Goal: Find specific page/section: Find specific page/section

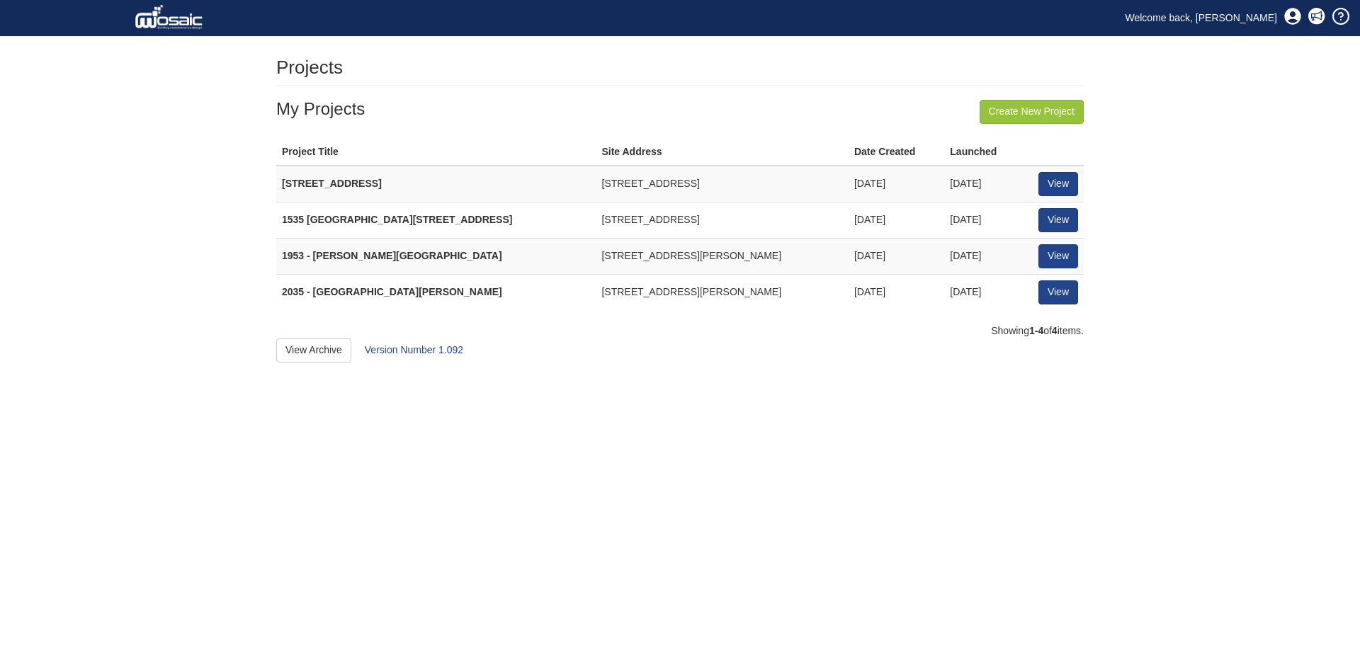
click at [1080, 181] on td "View" at bounding box center [1058, 184] width 51 height 36
click at [1061, 182] on link "View" at bounding box center [1059, 184] width 40 height 24
